Goal: Find specific fact: Find specific fact

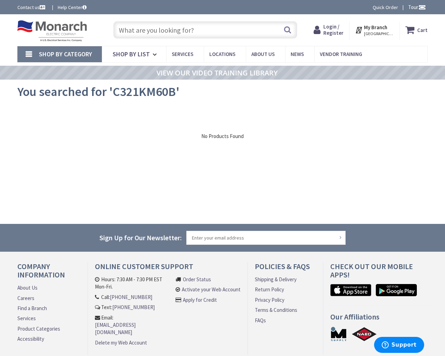
type input "Stormont, [GEOGRAPHIC_DATA], and [STREET_ADDRESS]"
